Goal: Task Accomplishment & Management: Manage account settings

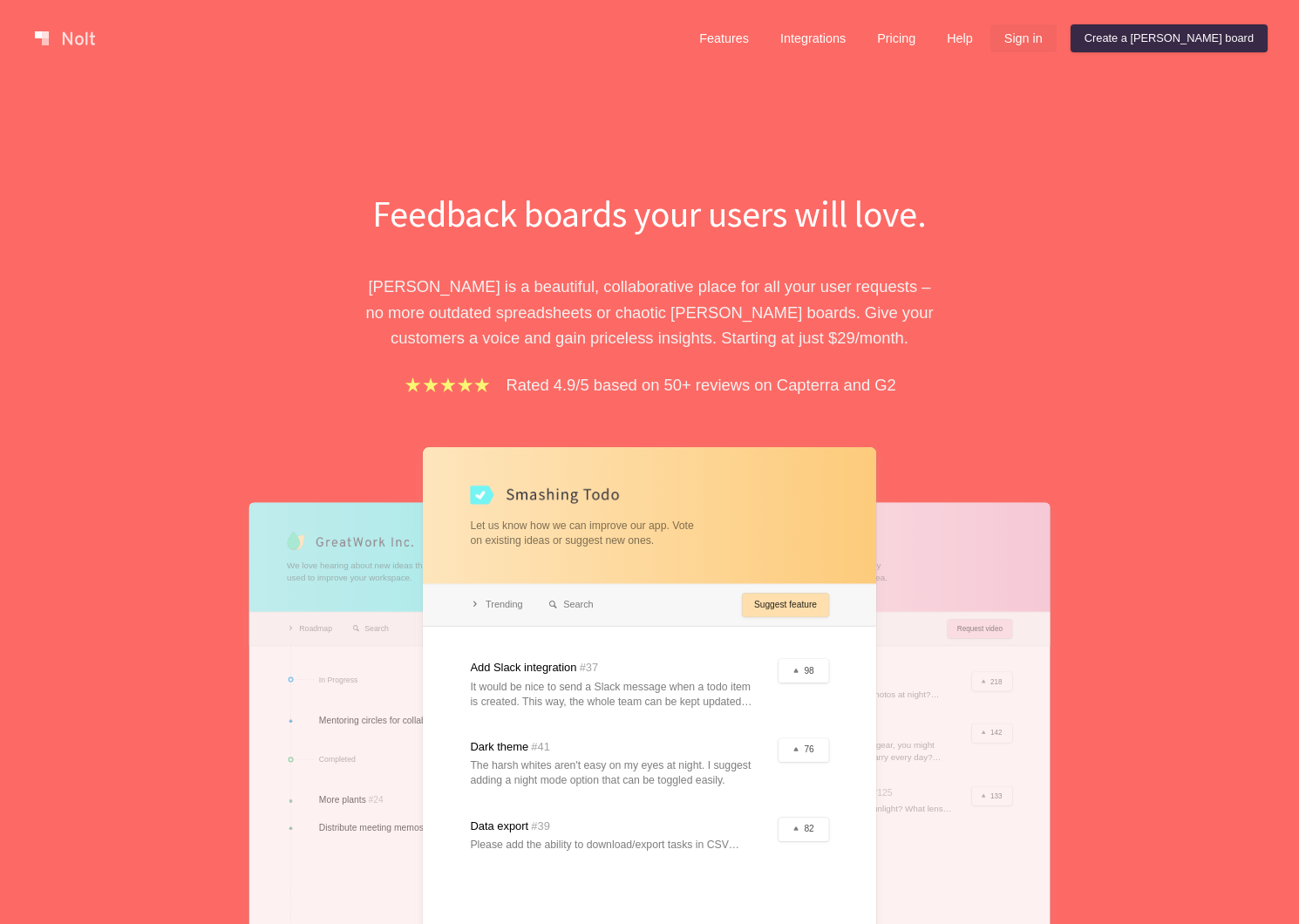
click at [1056, 38] on link "Sign in" at bounding box center [1023, 38] width 66 height 28
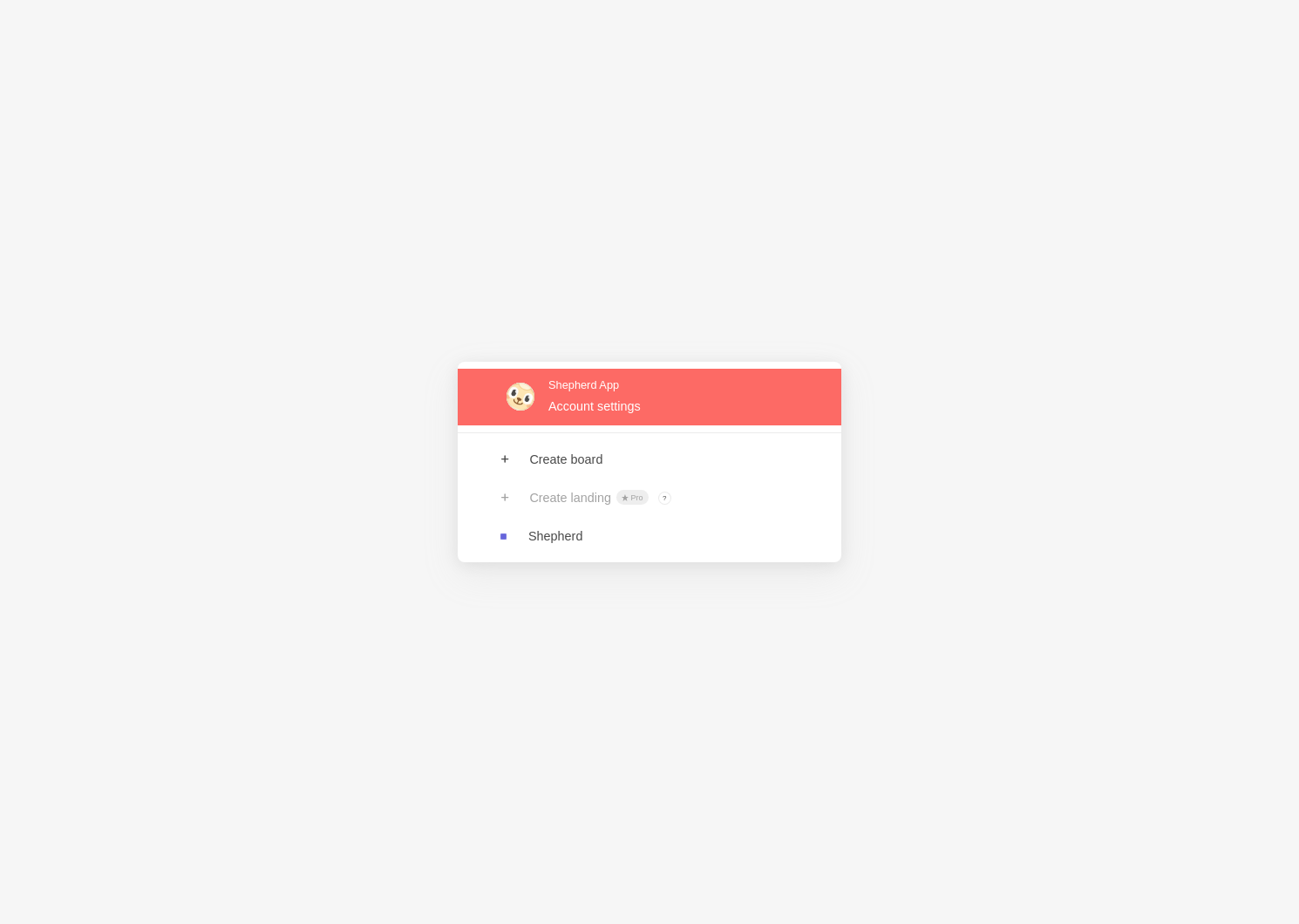
click at [602, 408] on link at bounding box center [649, 397] width 383 height 56
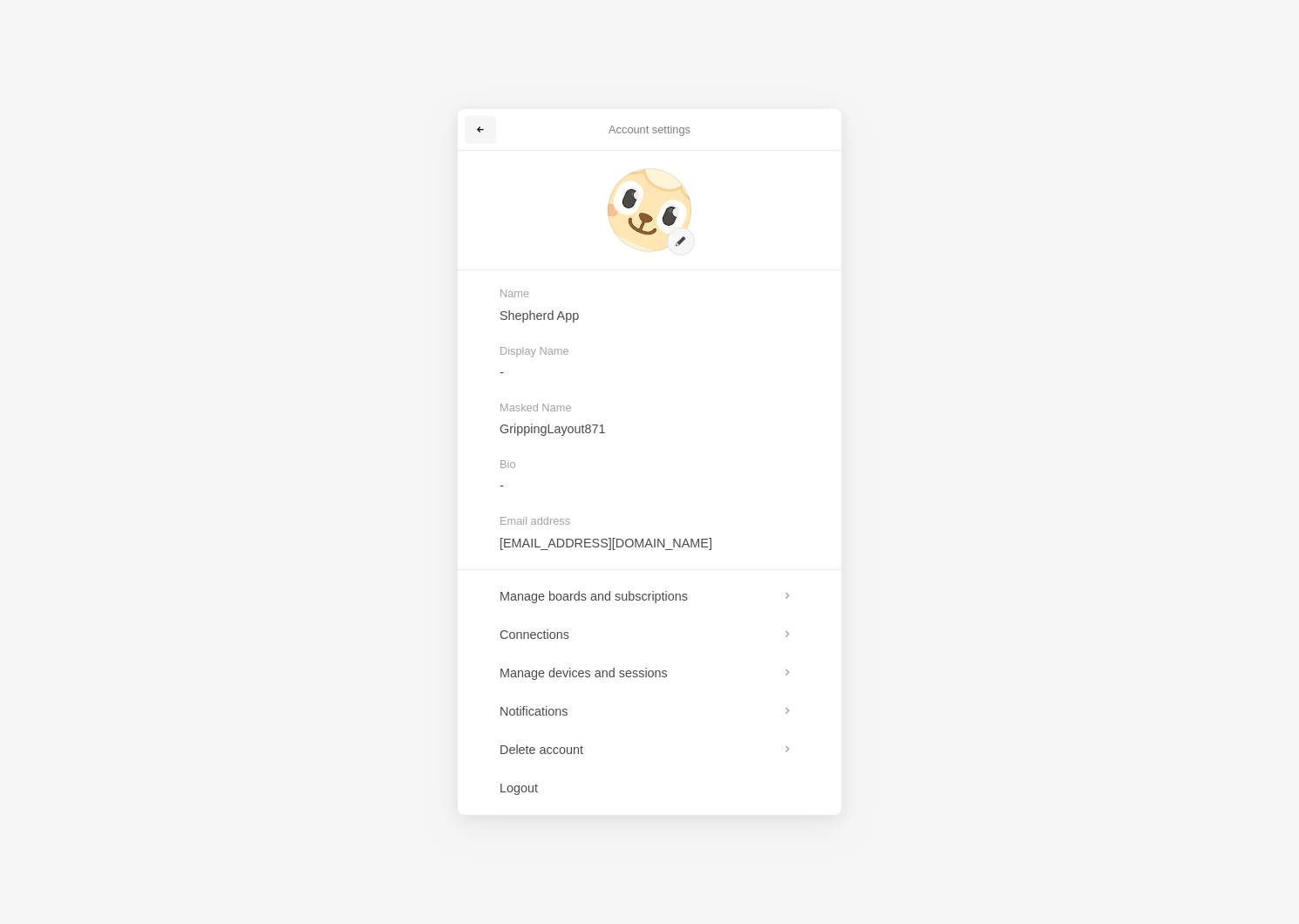
click at [482, 128] on span at bounding box center [480, 129] width 11 height 11
